Goal: Task Accomplishment & Management: Manage account settings

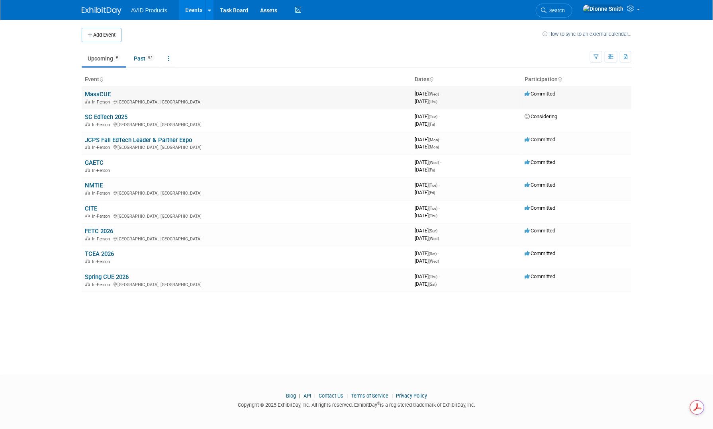
click at [94, 96] on link "MassCUE" at bounding box center [98, 94] width 26 height 7
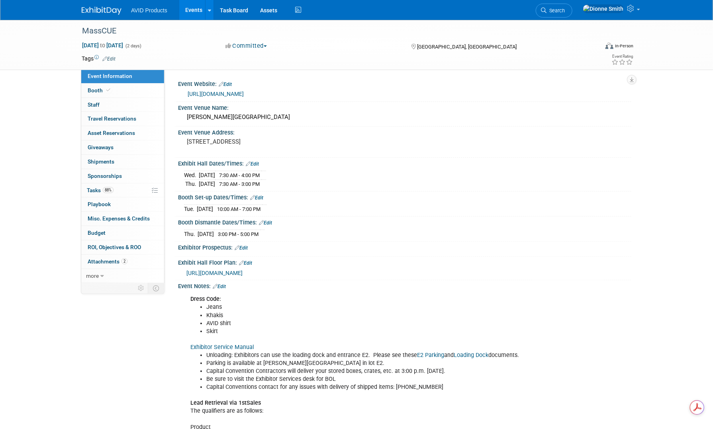
click at [225, 286] on link "Edit" at bounding box center [219, 287] width 13 height 6
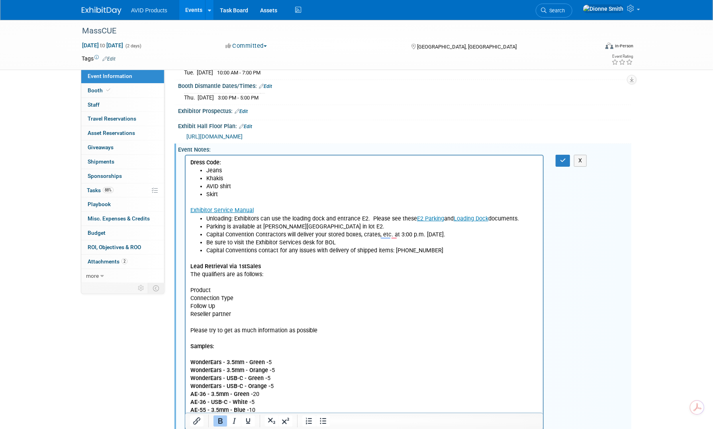
scroll to position [40, 0]
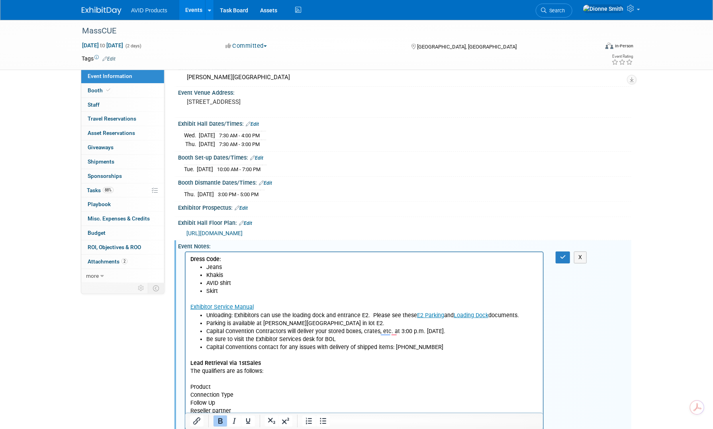
click at [190, 259] on b "Dress Code:" at bounding box center [205, 259] width 31 height 7
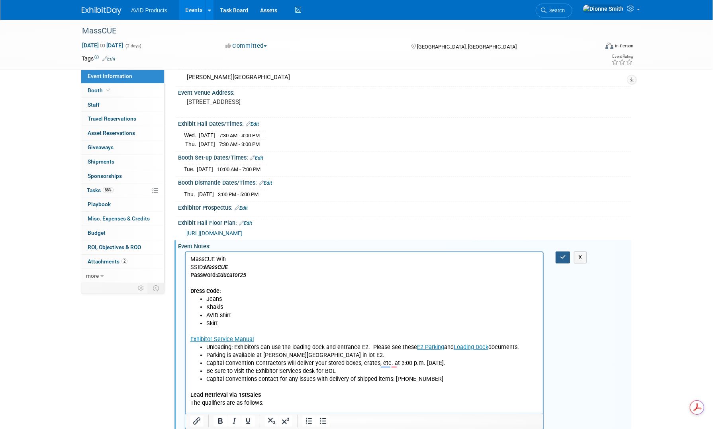
click at [556, 257] on button "button" at bounding box center [563, 258] width 15 height 12
